Goal: Information Seeking & Learning: Learn about a topic

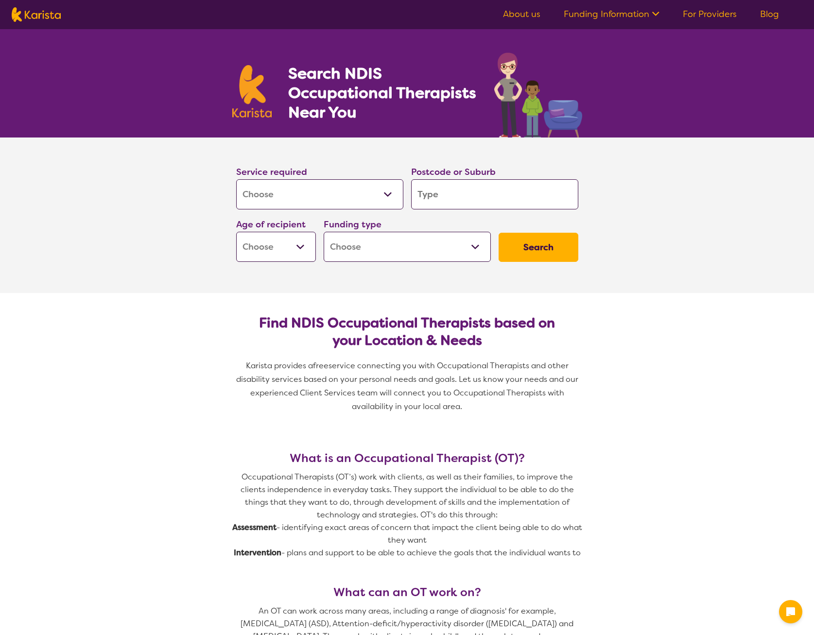
select select "[MEDICAL_DATA]"
click at [473, 180] on input "search" at bounding box center [494, 194] width 167 height 30
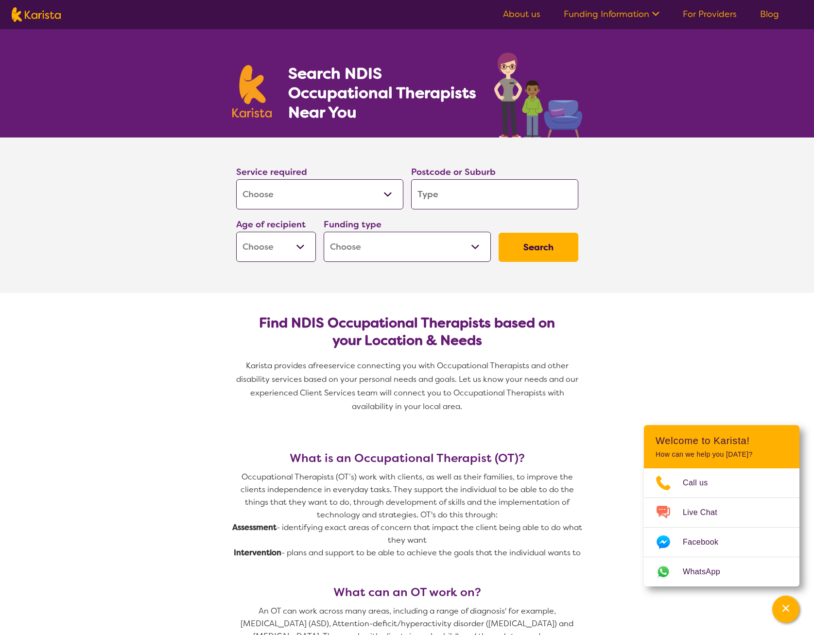
type input "2"
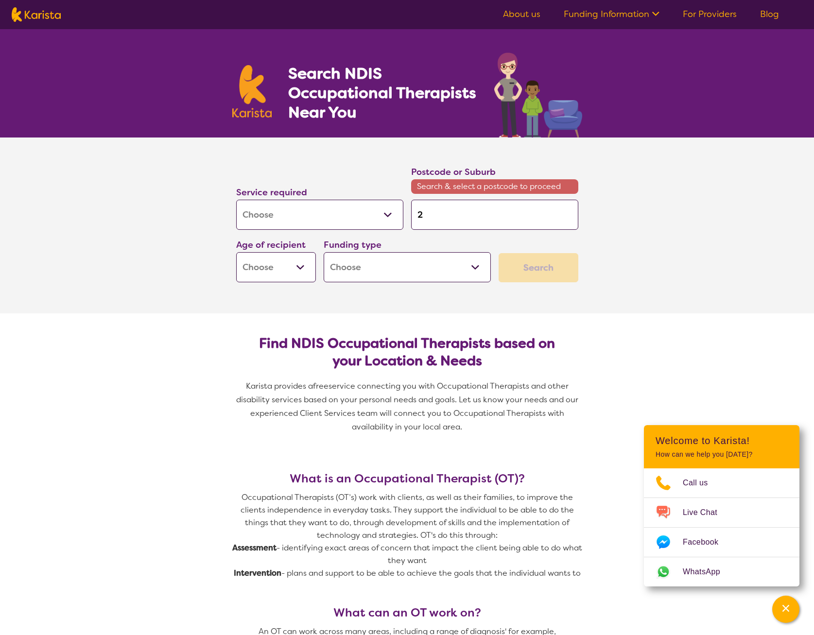
type input "27"
type input "276"
type input "2765"
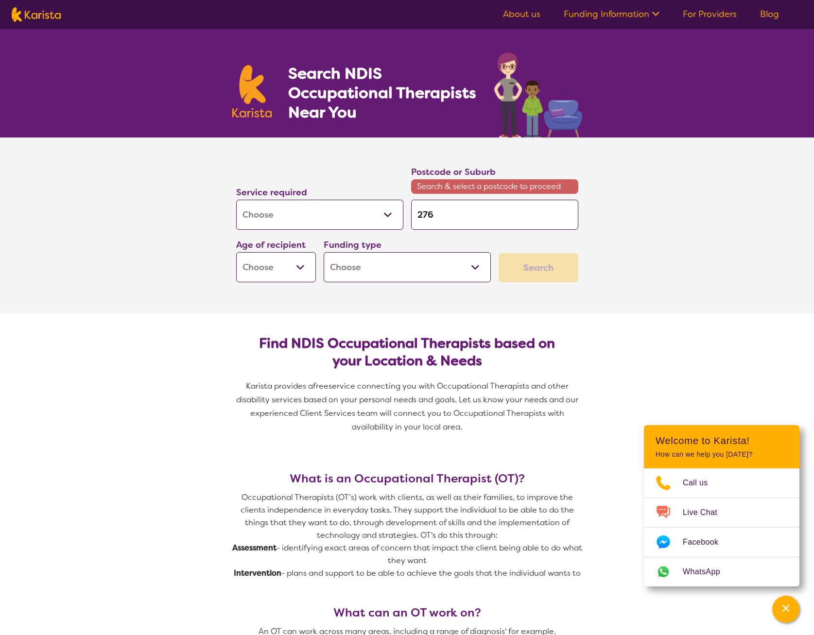
type input "2765"
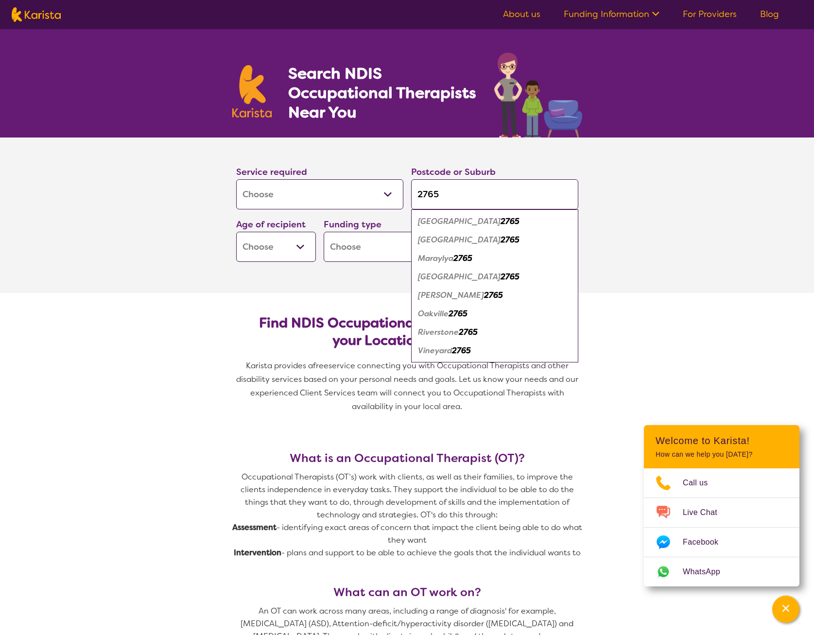
type input "2765"
click at [460, 327] on em "2765" at bounding box center [468, 332] width 19 height 10
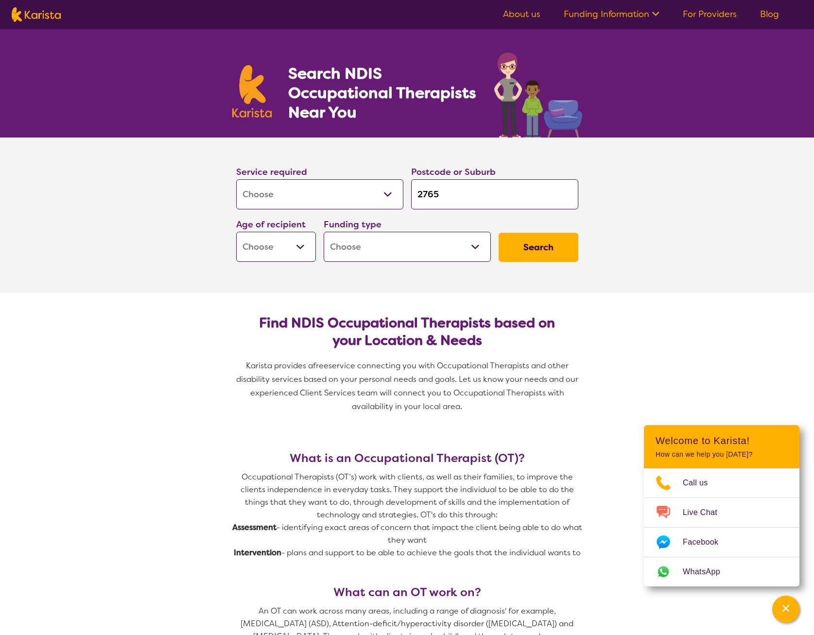
click at [309, 244] on select "Early Childhood - 0 to 9 Child - 10 to 11 Adolescent - 12 to 17 Adult - 18 to 6…" at bounding box center [276, 247] width 80 height 30
select select "EC"
click at [236, 232] on select "Early Childhood - 0 to 9 Child - 10 to 11 Adolescent - 12 to 17 Adult - 18 to 6…" at bounding box center [276, 247] width 80 height 30
select select "EC"
click at [431, 260] on select "Home Care Package (HCP) National Disability Insurance Scheme (NDIS) I don't know" at bounding box center [407, 247] width 167 height 30
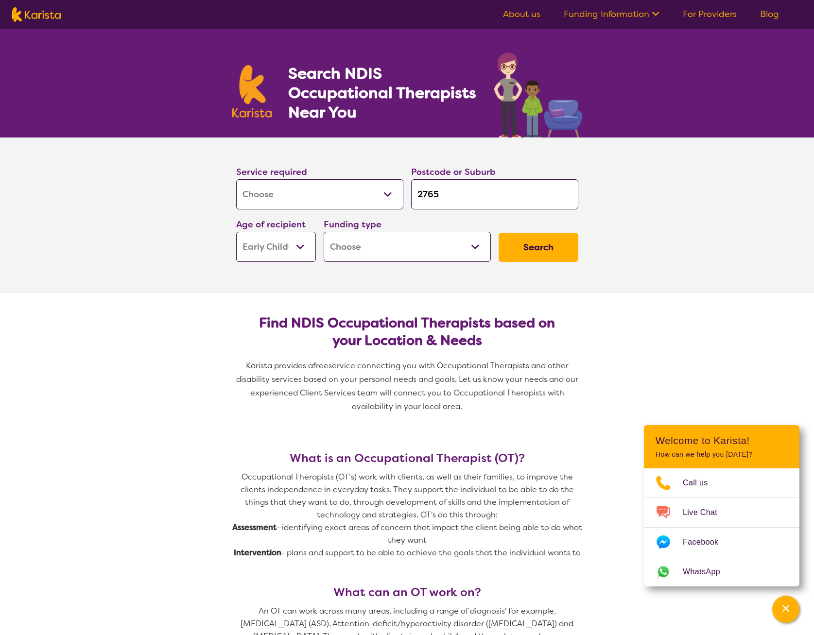
click at [430, 260] on select "Home Care Package (HCP) National Disability Insurance Scheme (NDIS) I don't know" at bounding box center [407, 247] width 167 height 30
click at [554, 244] on button "Search" at bounding box center [538, 247] width 80 height 29
click at [451, 244] on select "Home Care Package (HCP) National Disability Insurance Scheme (NDIS) I don't know" at bounding box center [407, 247] width 167 height 30
select select "i-don-t-know"
click at [324, 232] on select "Home Care Package (HCP) National Disability Insurance Scheme (NDIS) I don't know" at bounding box center [407, 247] width 167 height 30
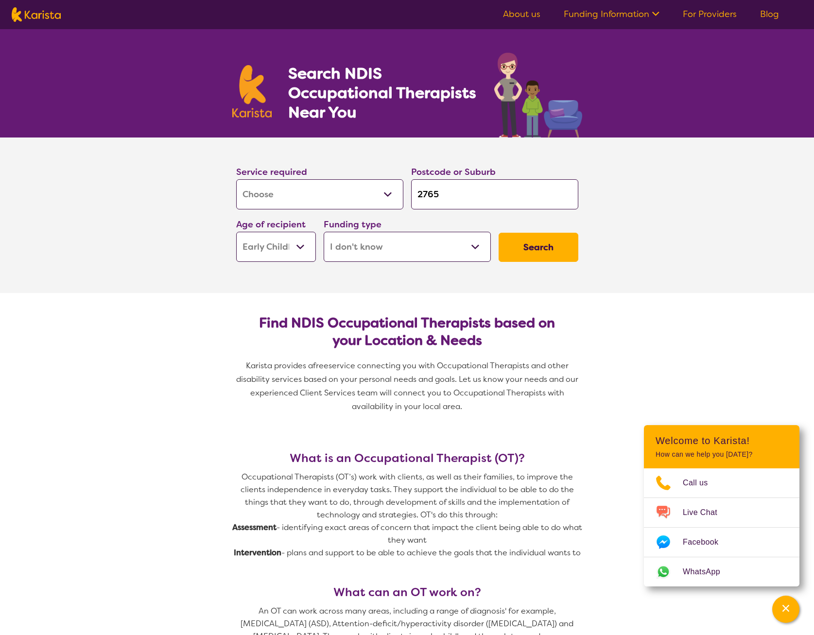
select select "i-don-t-know"
click at [547, 264] on div "Search" at bounding box center [538, 247] width 87 height 37
click at [545, 257] on button "Search" at bounding box center [538, 247] width 80 height 29
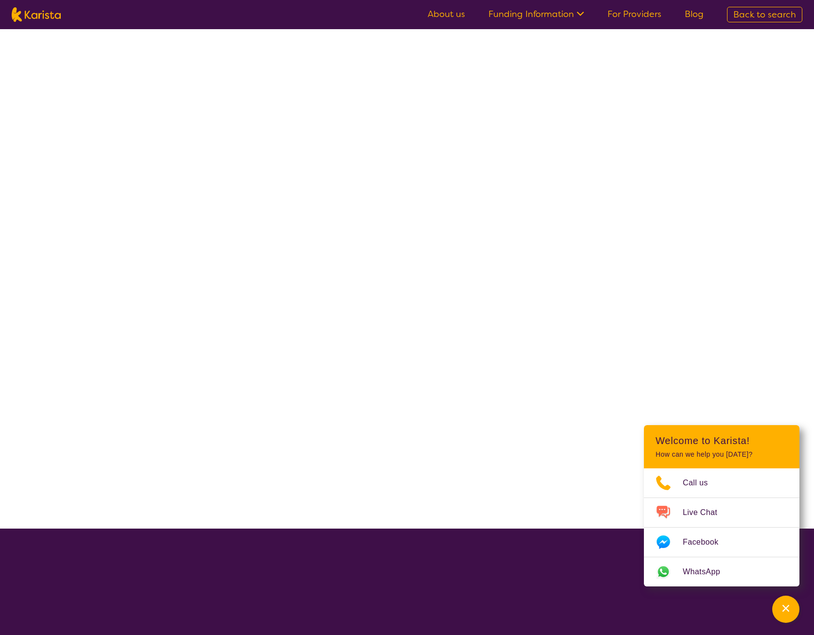
select select "[MEDICAL_DATA]"
select select "EC"
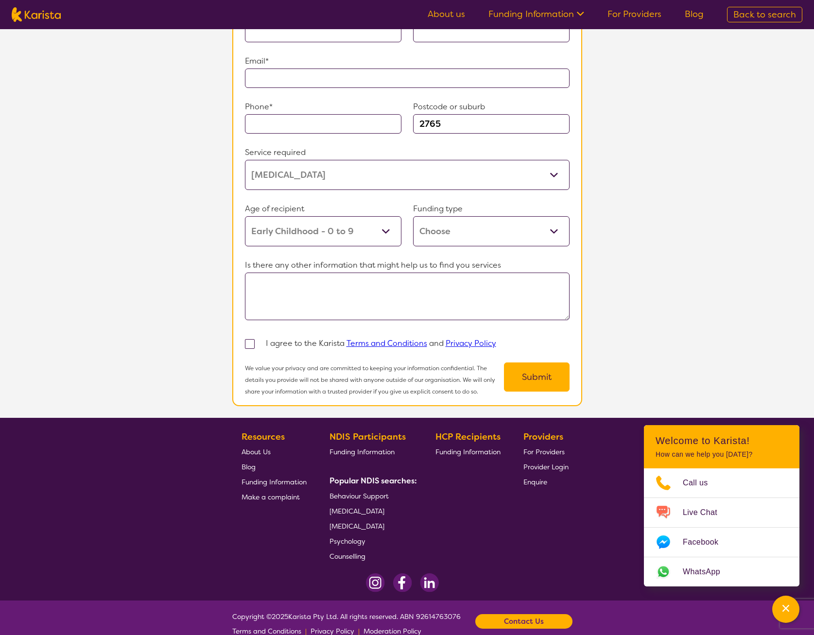
scroll to position [805, 0]
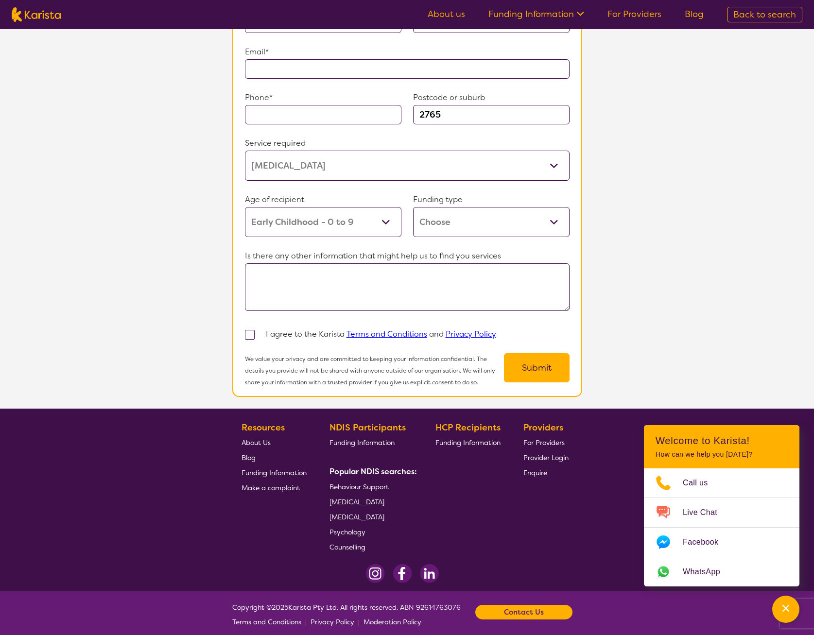
select select "[MEDICAL_DATA]"
select select "EC"
select select "i-don-t-know"
select select "[MEDICAL_DATA]"
select select "EC"
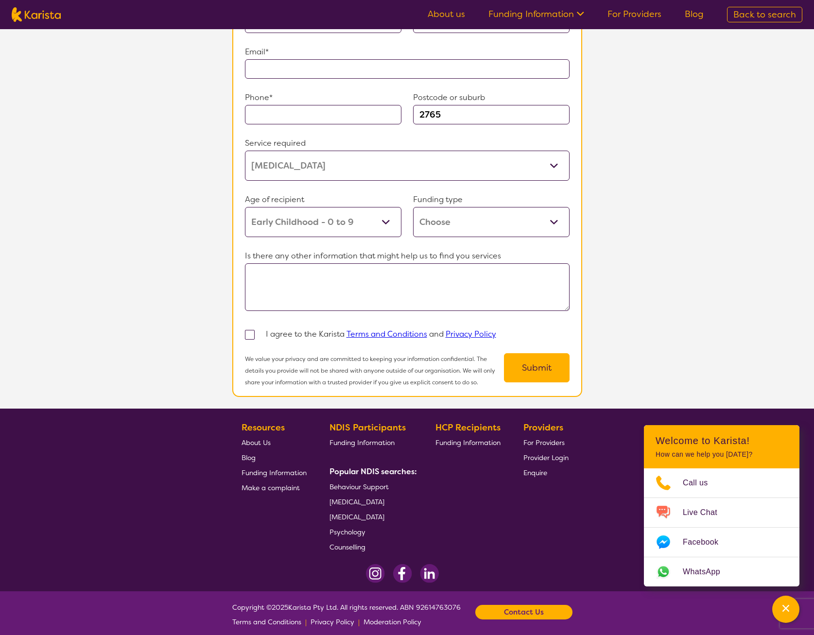
select select "i-don-t-know"
